Goal: Navigation & Orientation: Understand site structure

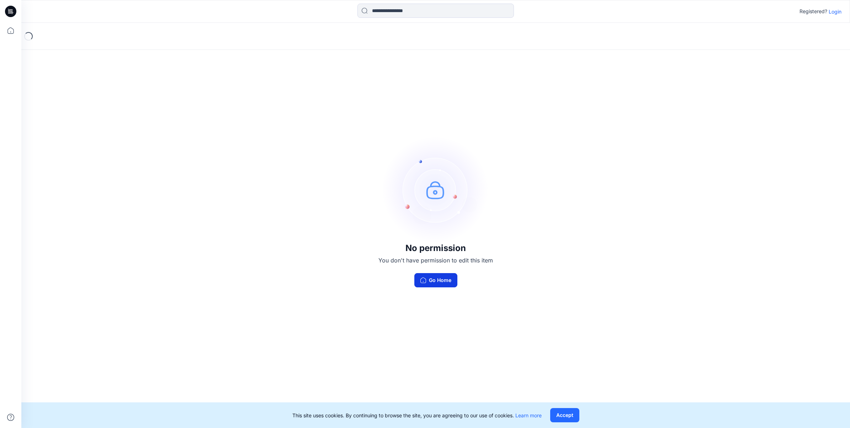
click at [438, 286] on button "Go Home" at bounding box center [436, 280] width 43 height 14
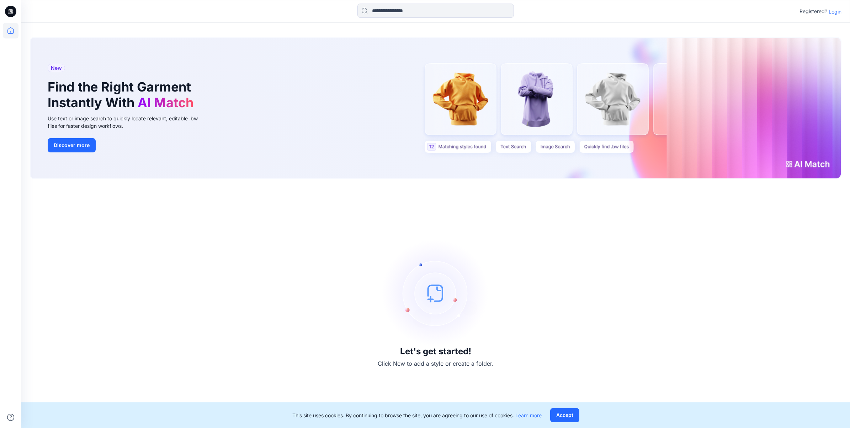
click at [633, 279] on div "Let's get started! Click New to add a style or create a folder." at bounding box center [436, 304] width 812 height 232
click at [837, 10] on p "Login" at bounding box center [835, 11] width 13 height 7
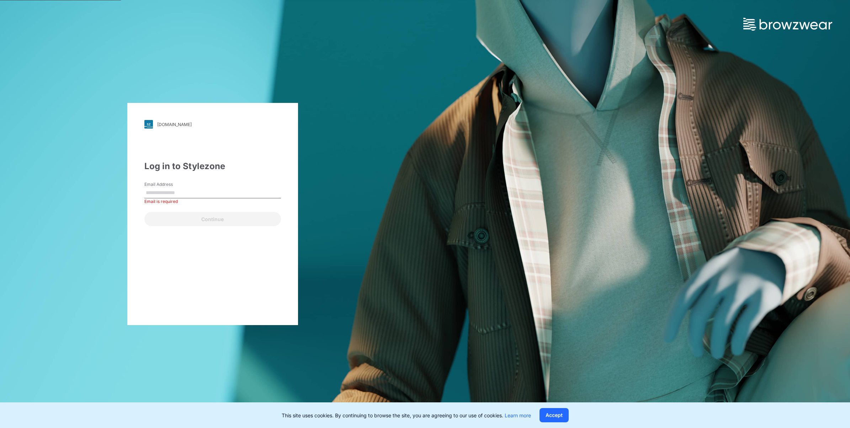
click at [222, 187] on div "Email Address Email is required" at bounding box center [212, 191] width 137 height 21
click at [216, 194] on input "Email Address" at bounding box center [212, 193] width 137 height 11
paste input "**********"
type input "**********"
click at [177, 221] on button "Continue" at bounding box center [212, 219] width 137 height 14
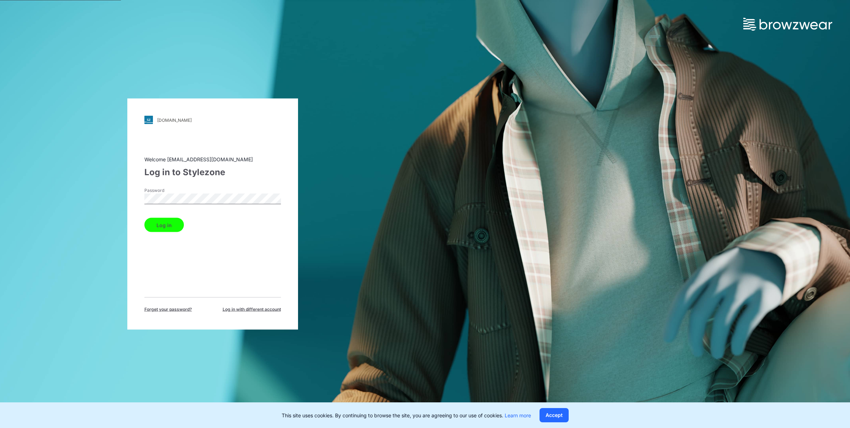
click at [173, 223] on button "Log in" at bounding box center [163, 225] width 39 height 14
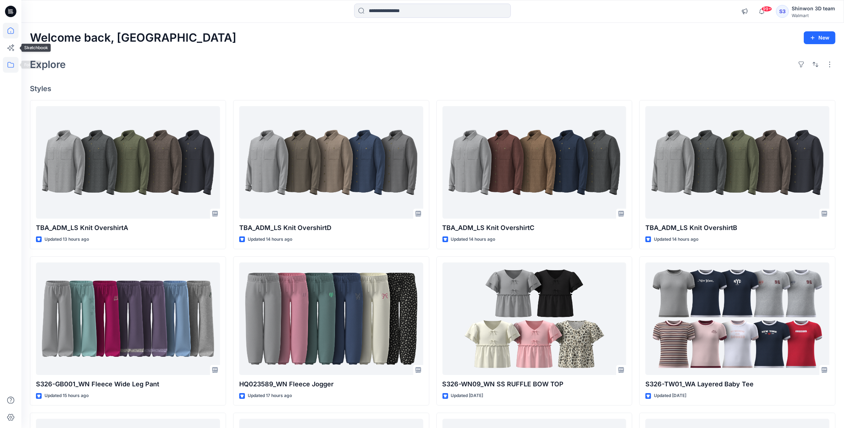
click at [12, 62] on icon at bounding box center [11, 65] width 16 height 16
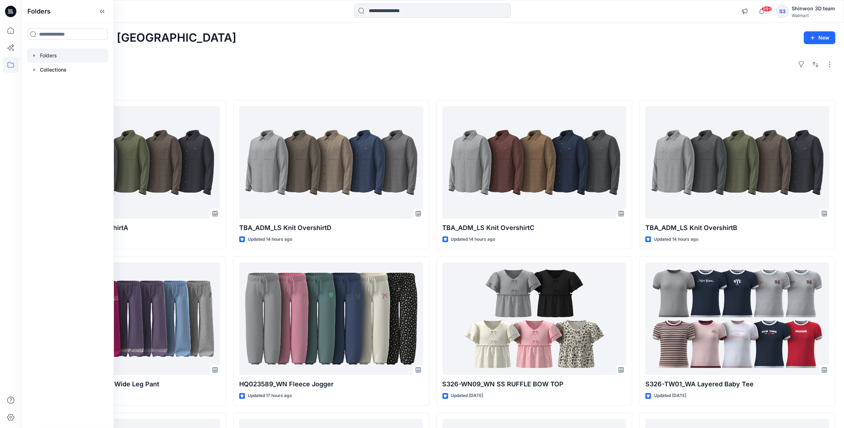
click at [63, 54] on div at bounding box center [67, 55] width 81 height 14
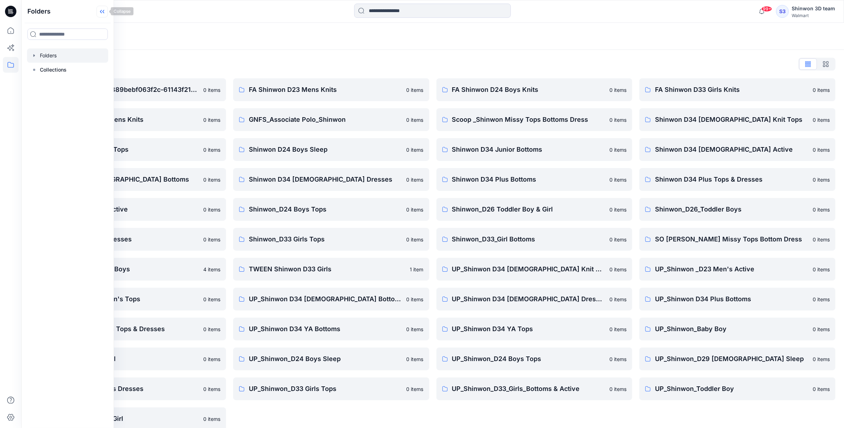
click at [100, 17] on icon at bounding box center [101, 12] width 11 height 12
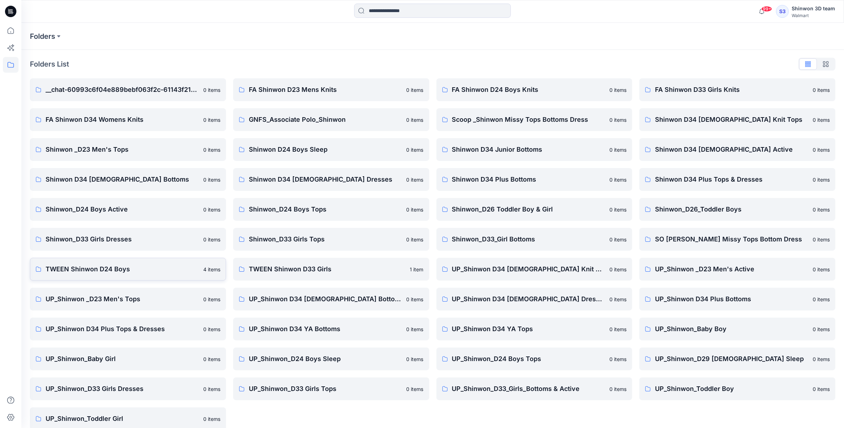
click at [157, 276] on link "TWEEN Shinwon D24 Boys 4 items" at bounding box center [128, 269] width 196 height 23
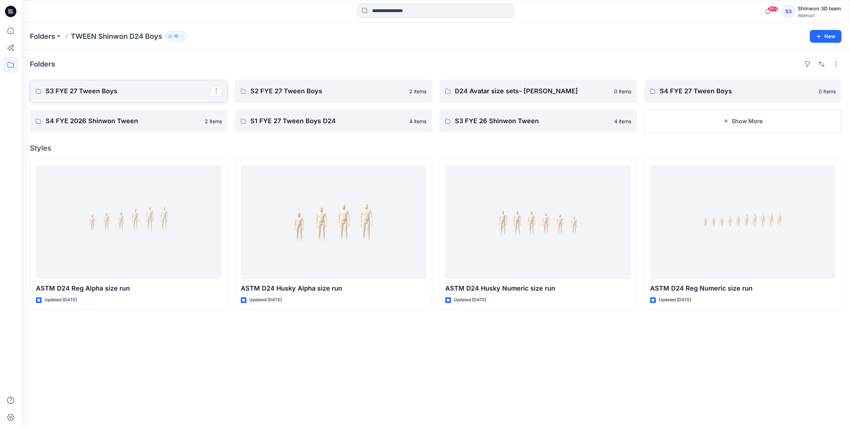
click at [160, 100] on link "S3 FYE 27 Tween Boys" at bounding box center [129, 91] width 198 height 23
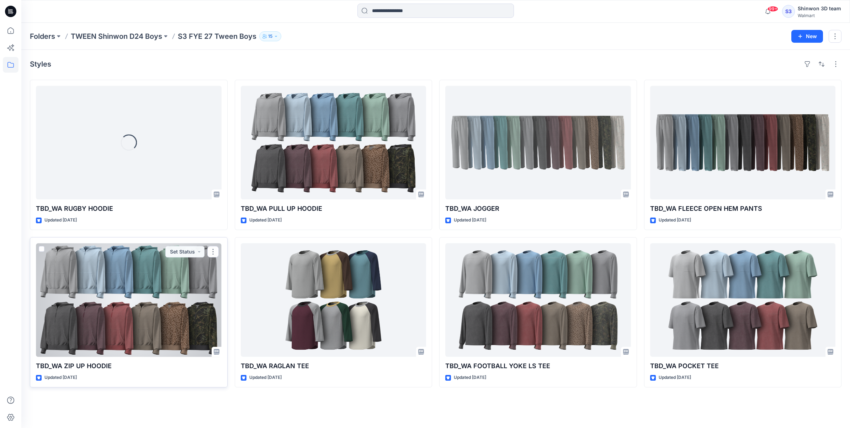
click at [156, 304] on div at bounding box center [129, 300] width 186 height 114
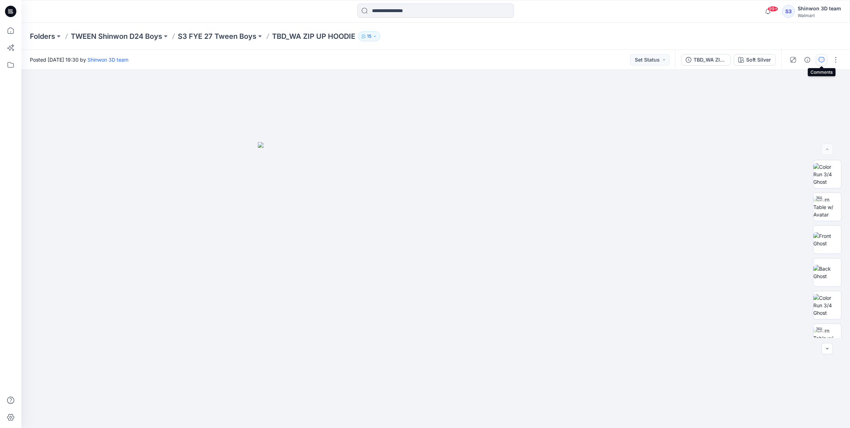
click at [824, 58] on icon "button" at bounding box center [822, 60] width 6 height 6
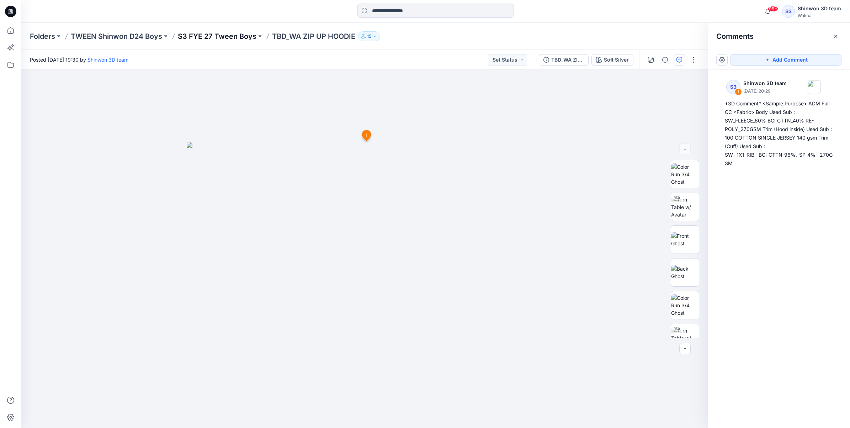
click at [244, 33] on p "S3 FYE 27 Tween Boys" at bounding box center [217, 36] width 79 height 10
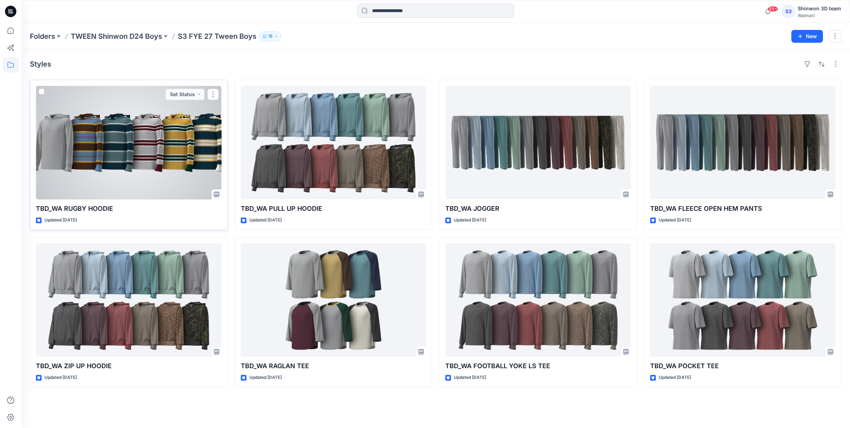
click at [165, 155] on div at bounding box center [129, 143] width 186 height 114
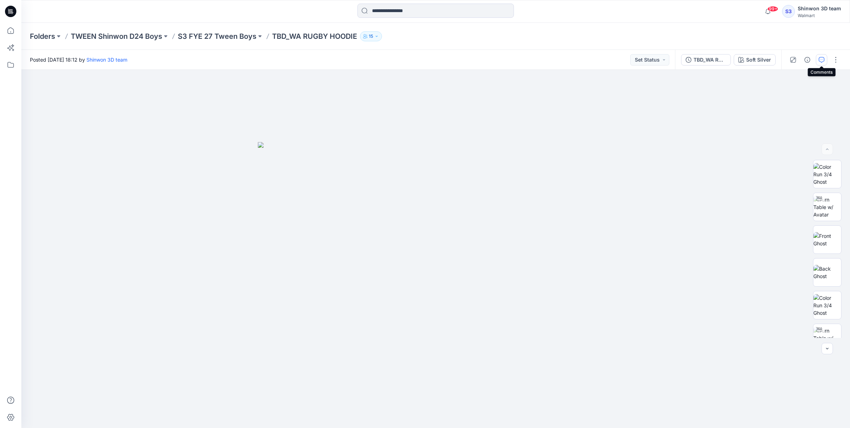
click at [820, 60] on icon "button" at bounding box center [822, 60] width 6 height 6
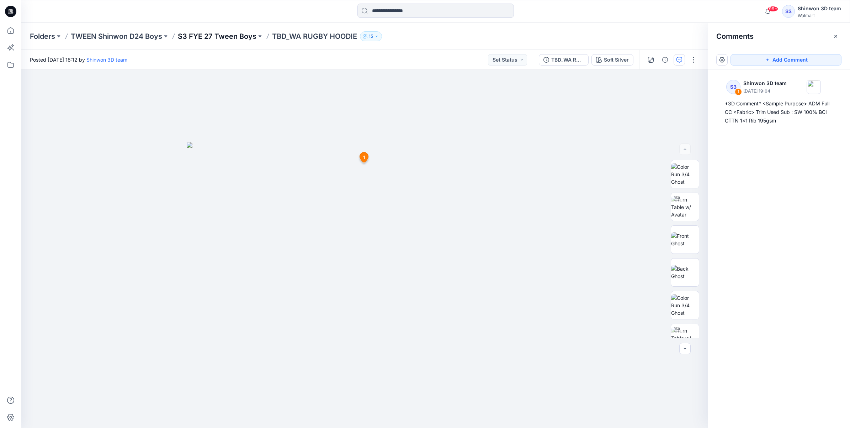
click at [228, 36] on p "S3 FYE 27 Tween Boys" at bounding box center [217, 36] width 79 height 10
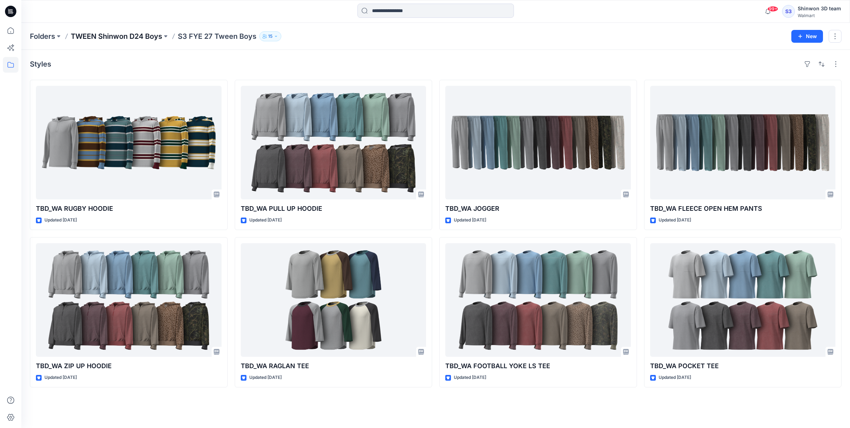
click at [120, 38] on p "TWEEN Shinwon D24 Boys" at bounding box center [116, 36] width 91 height 10
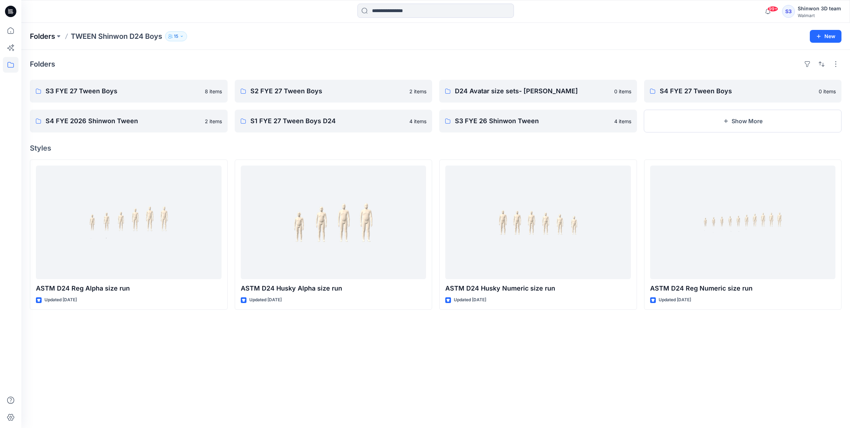
click at [50, 36] on p "Folders" at bounding box center [42, 36] width 25 height 10
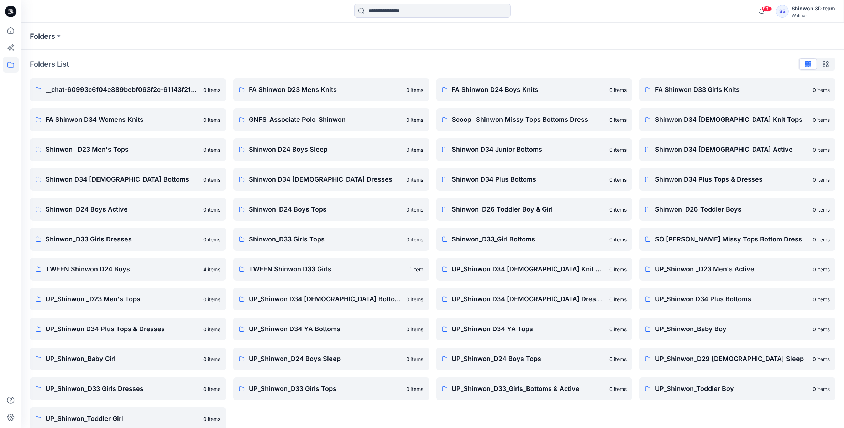
scroll to position [10, 0]
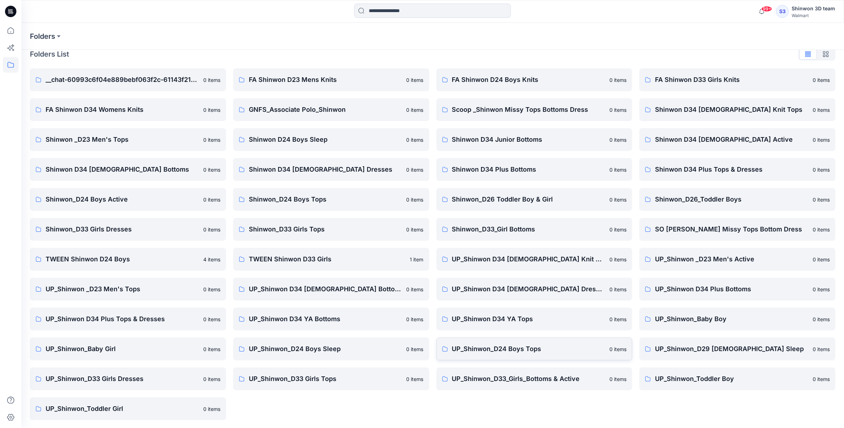
click at [513, 343] on link "UP_Shinwon_D24 Boys Tops 0 items" at bounding box center [534, 348] width 196 height 23
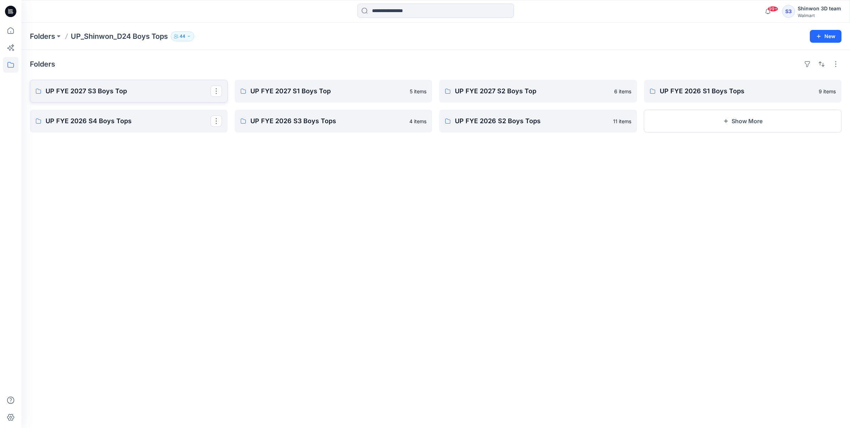
click at [117, 82] on link "UP FYE 2027 S3 Boys Top" at bounding box center [129, 91] width 198 height 23
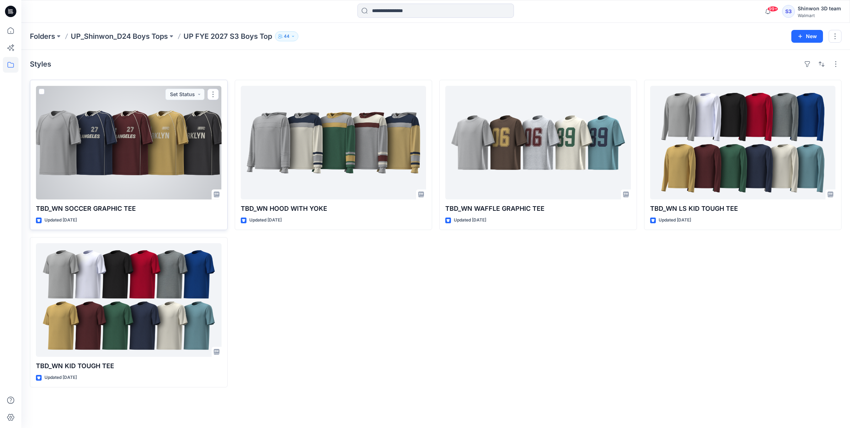
click at [195, 183] on div at bounding box center [129, 143] width 186 height 114
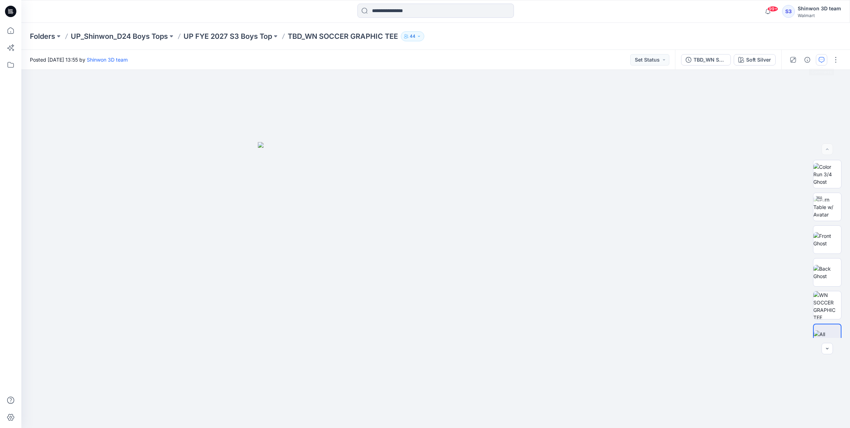
click at [823, 61] on icon "button" at bounding box center [822, 60] width 6 height 6
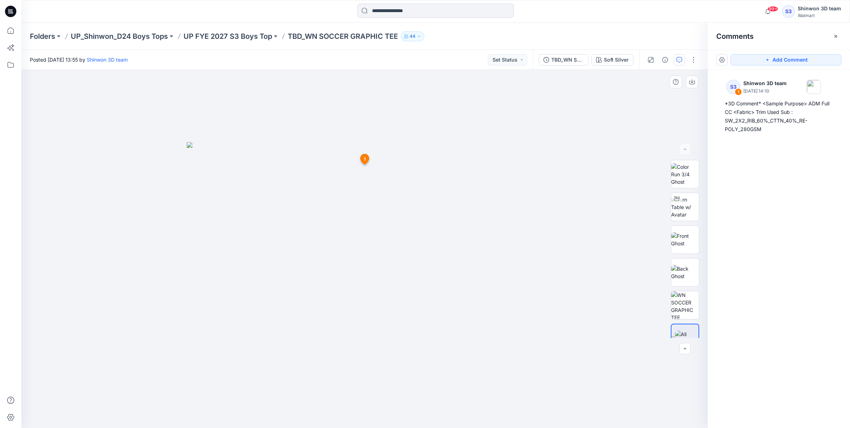
click at [570, 114] on div at bounding box center [364, 249] width 687 height 358
click at [838, 33] on icon "button" at bounding box center [836, 36] width 6 height 6
